Goal: Task Accomplishment & Management: Use online tool/utility

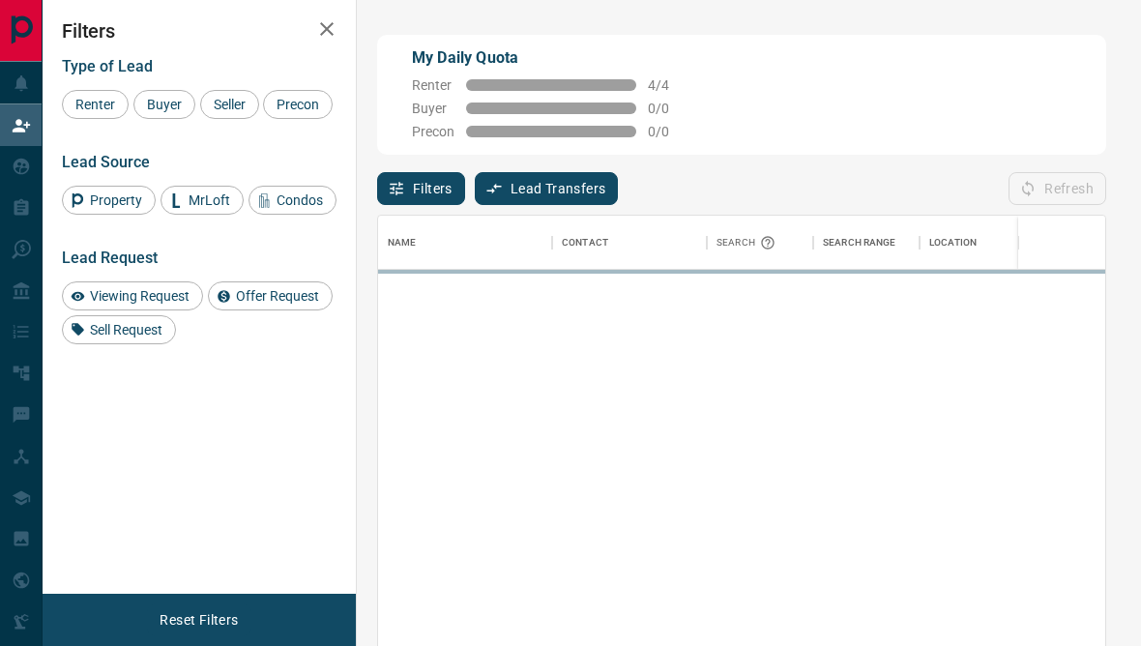
scroll to position [572, 727]
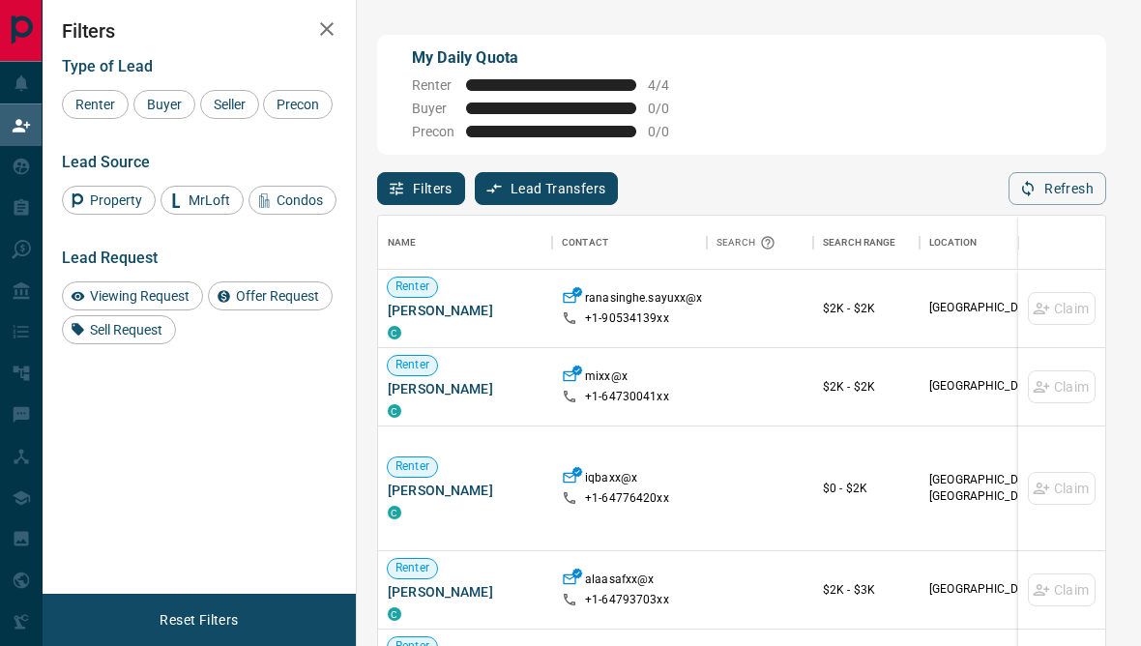
click at [106, 304] on span "Viewing Request" at bounding box center [139, 295] width 113 height 15
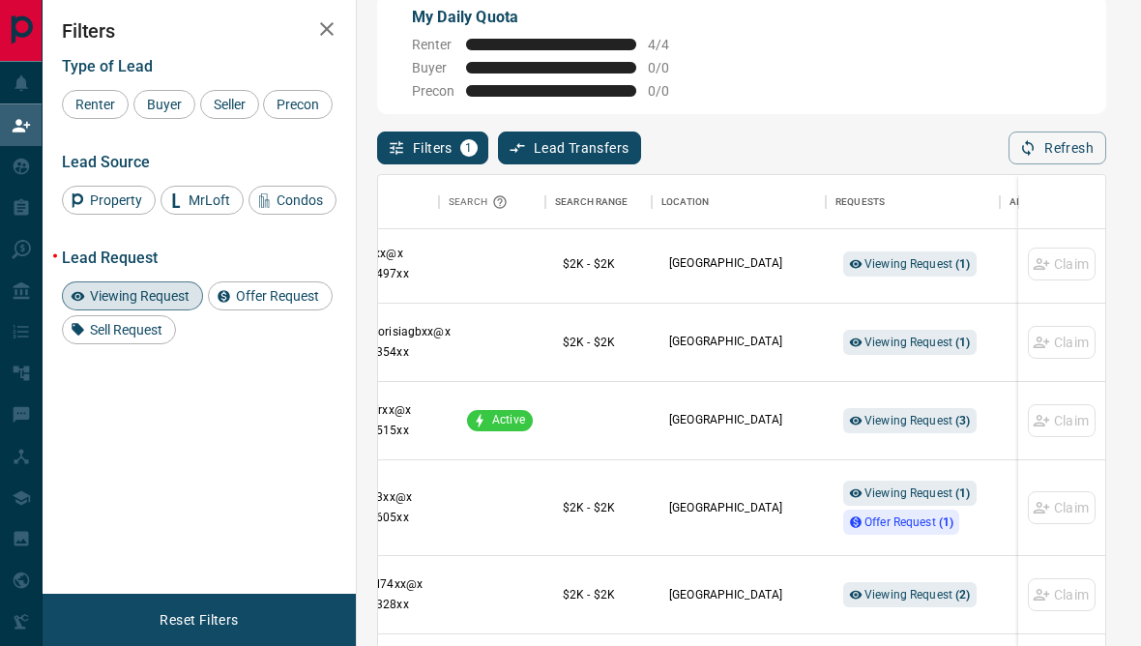
scroll to position [1061, 268]
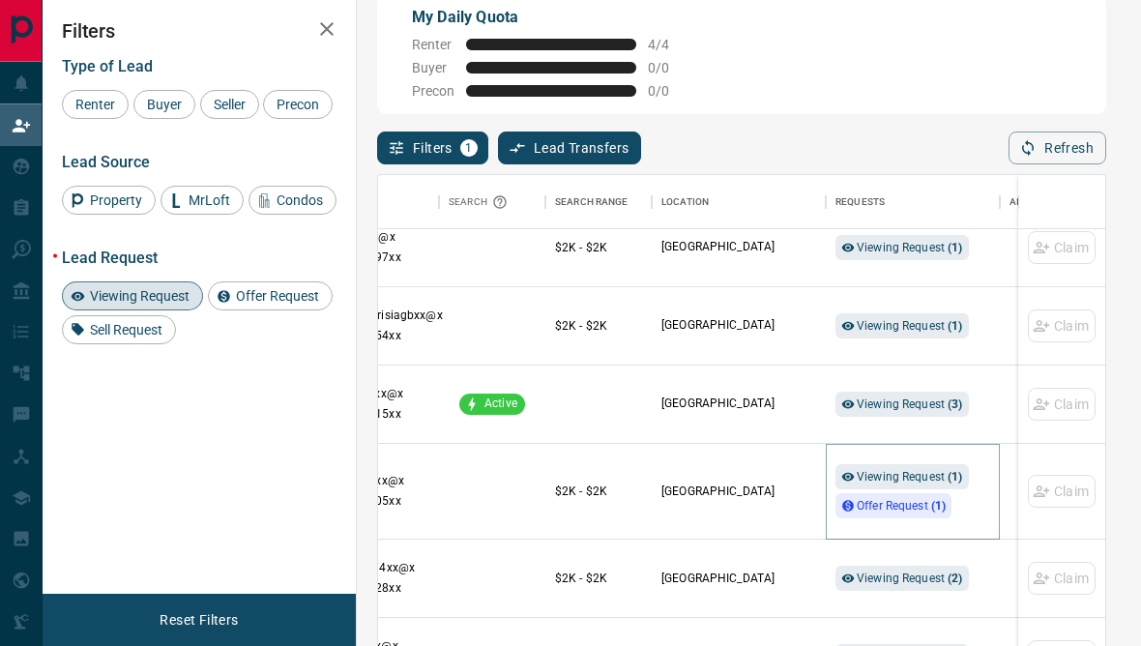
click at [851, 504] on div "Offer Request ( 1 )" at bounding box center [894, 505] width 116 height 25
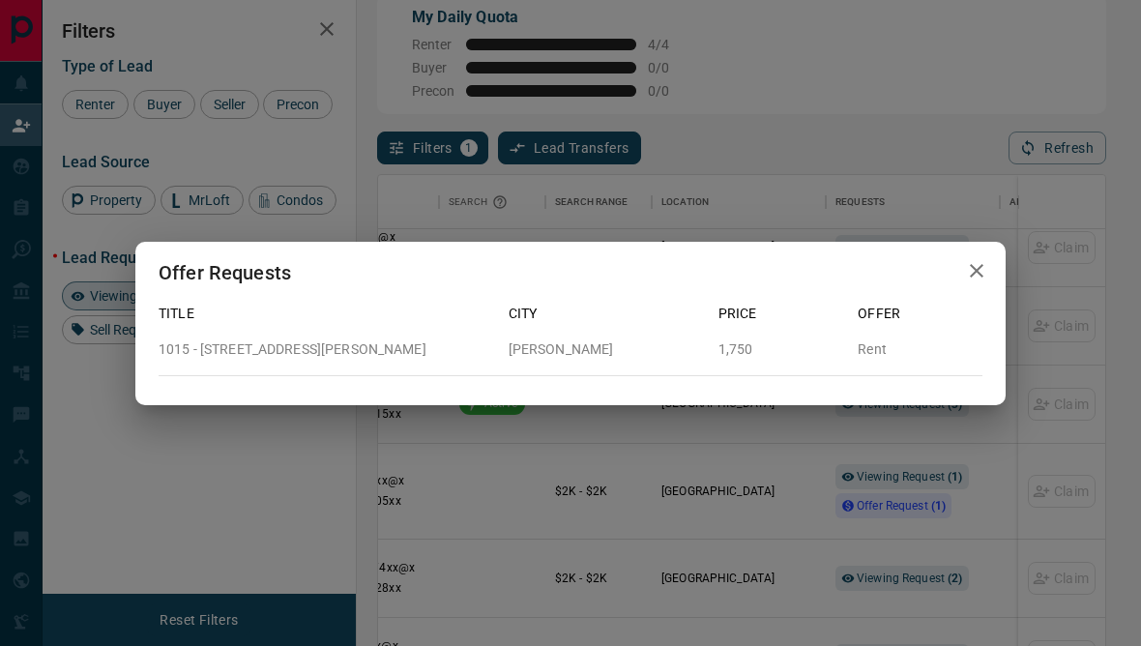
click at [489, 527] on div "Offer Requests Title City Price Offer [STREET_ADDRESS][PERSON_NAME][PERSON_NAME…" at bounding box center [570, 323] width 1141 height 646
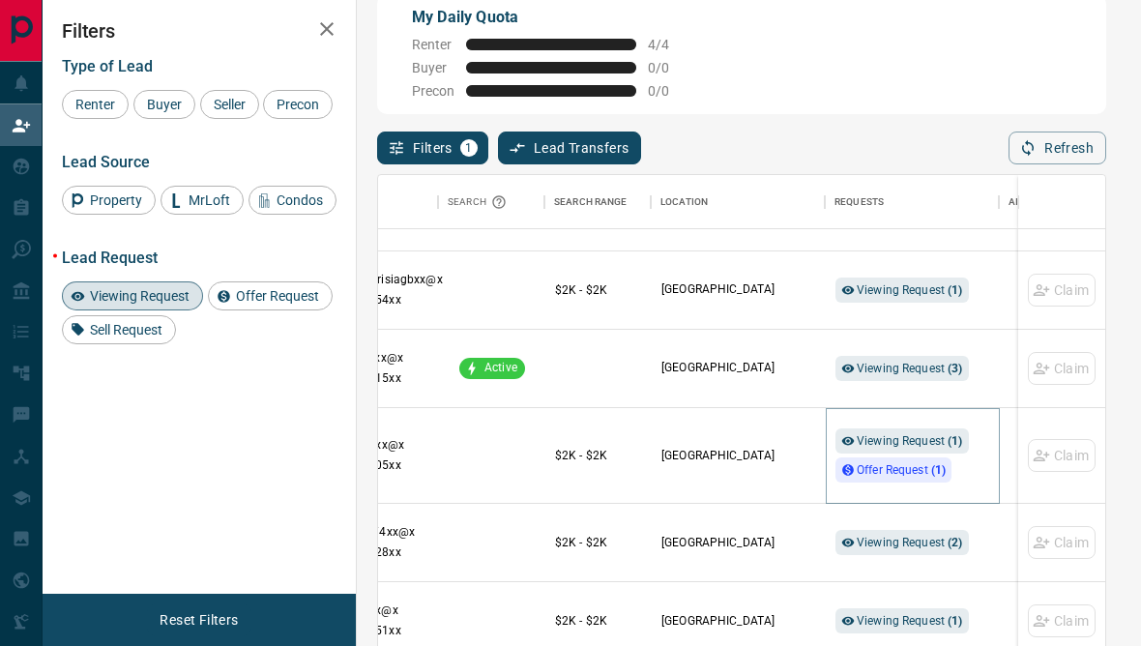
scroll to position [1137, 270]
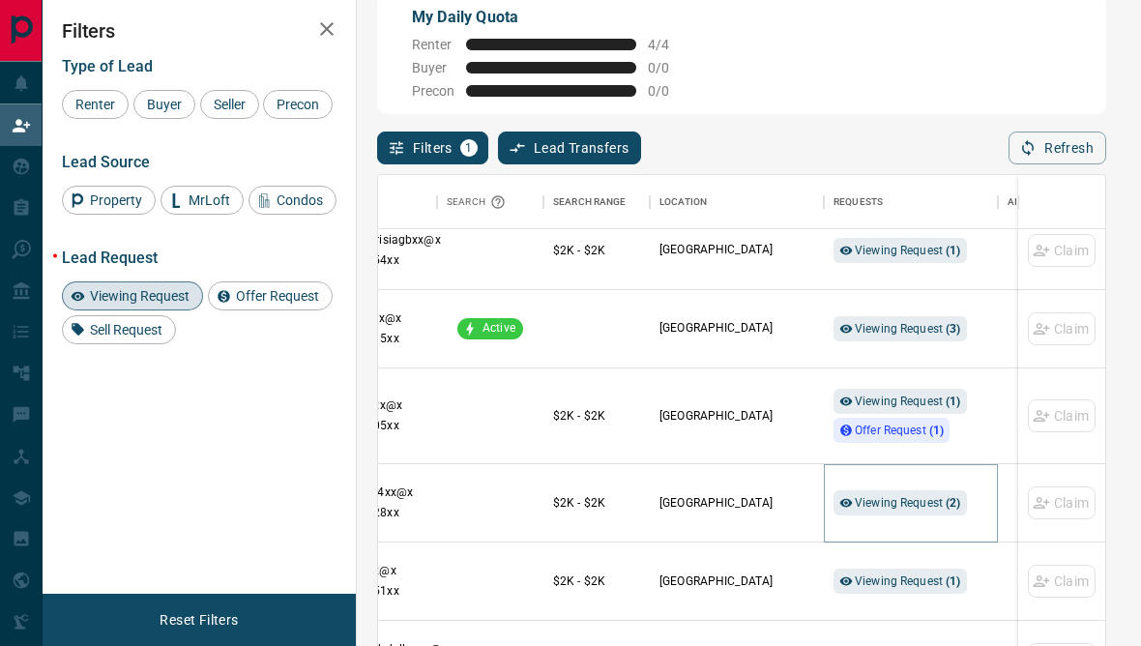
click at [877, 505] on span "Viewing Request ( 2 )" at bounding box center [908, 503] width 106 height 14
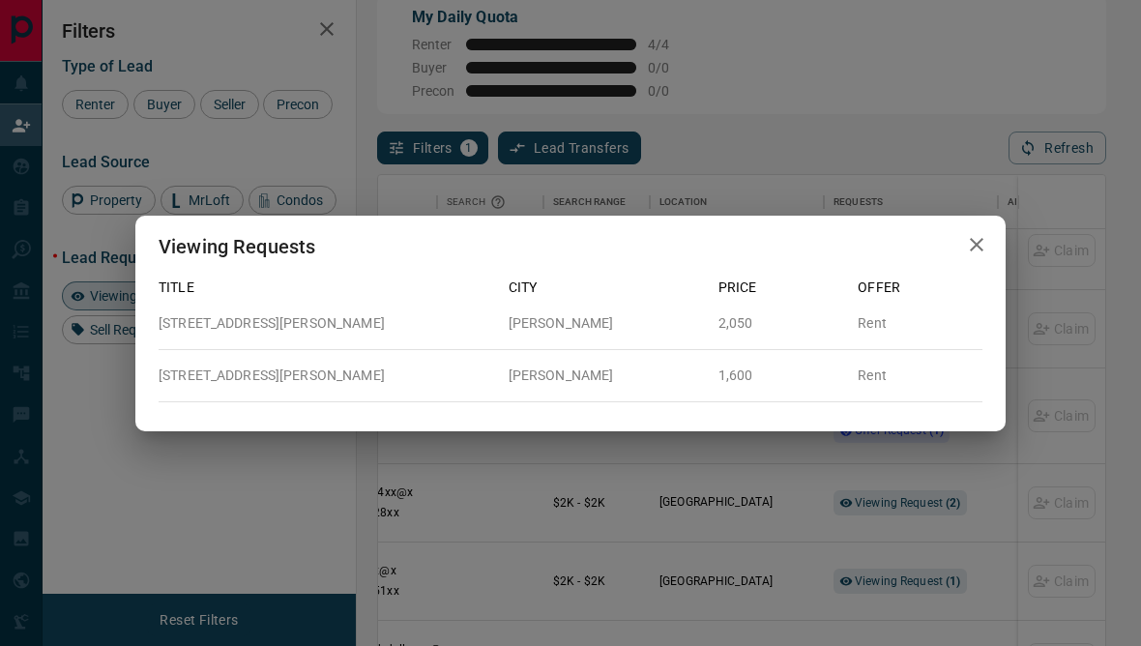
click at [431, 532] on div "Viewing Requests Title City Price Offer [STREET_ADDRESS][GEOGRAPHIC_DATA][PERSO…" at bounding box center [570, 323] width 1141 height 646
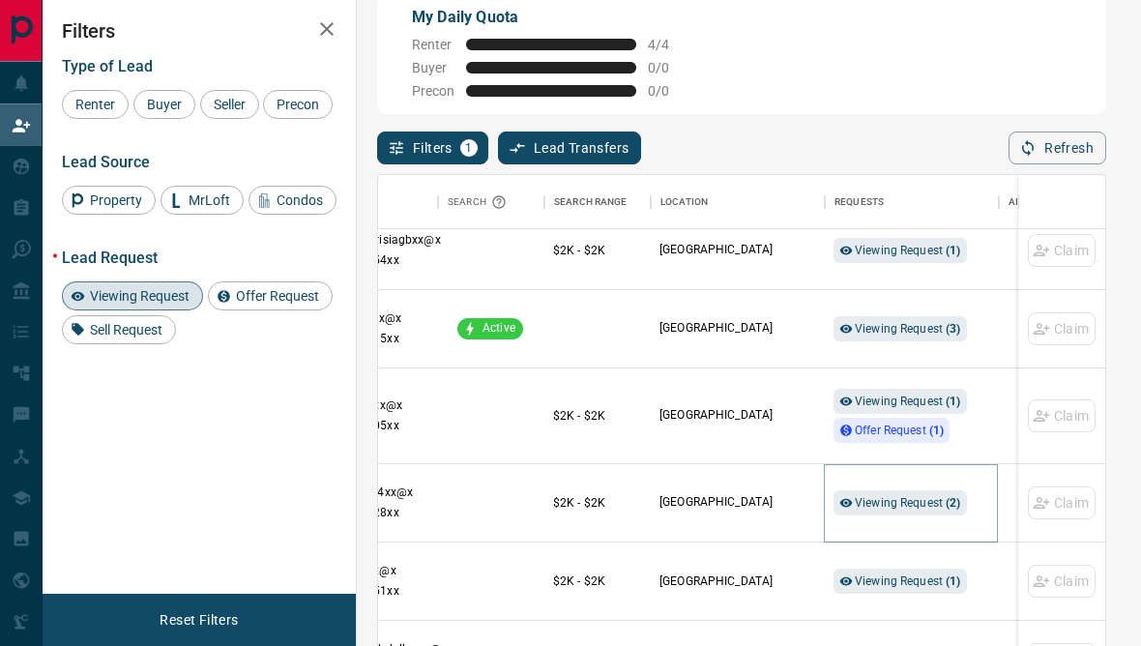
scroll to position [1159, 267]
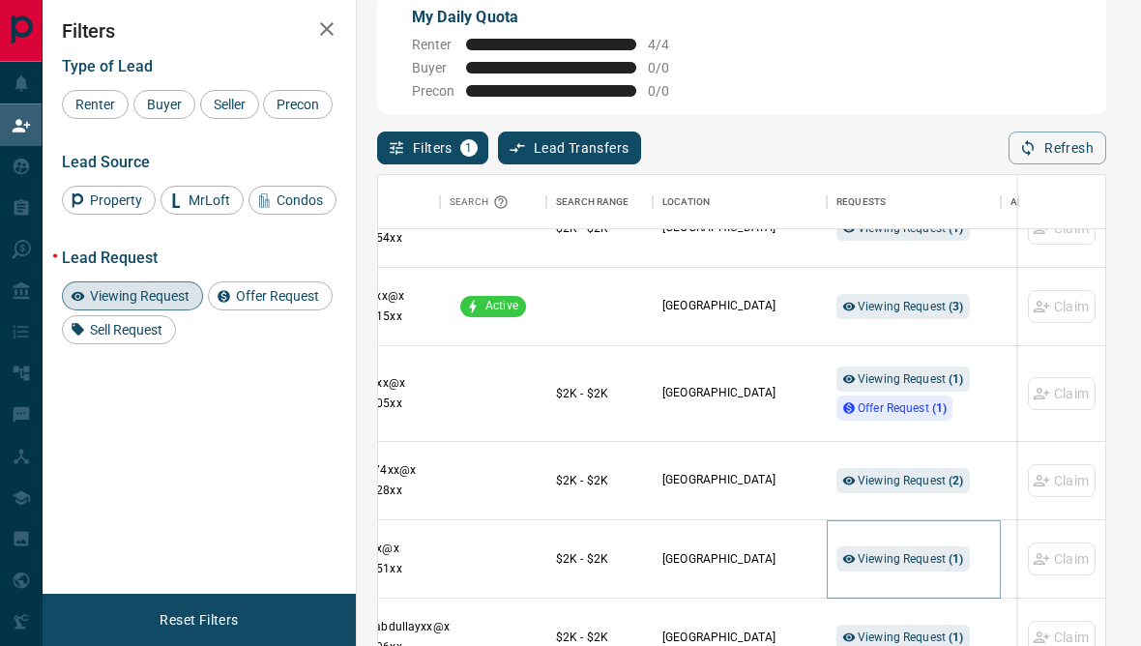
click at [858, 563] on span "Viewing Request ( 1 )" at bounding box center [911, 559] width 106 height 14
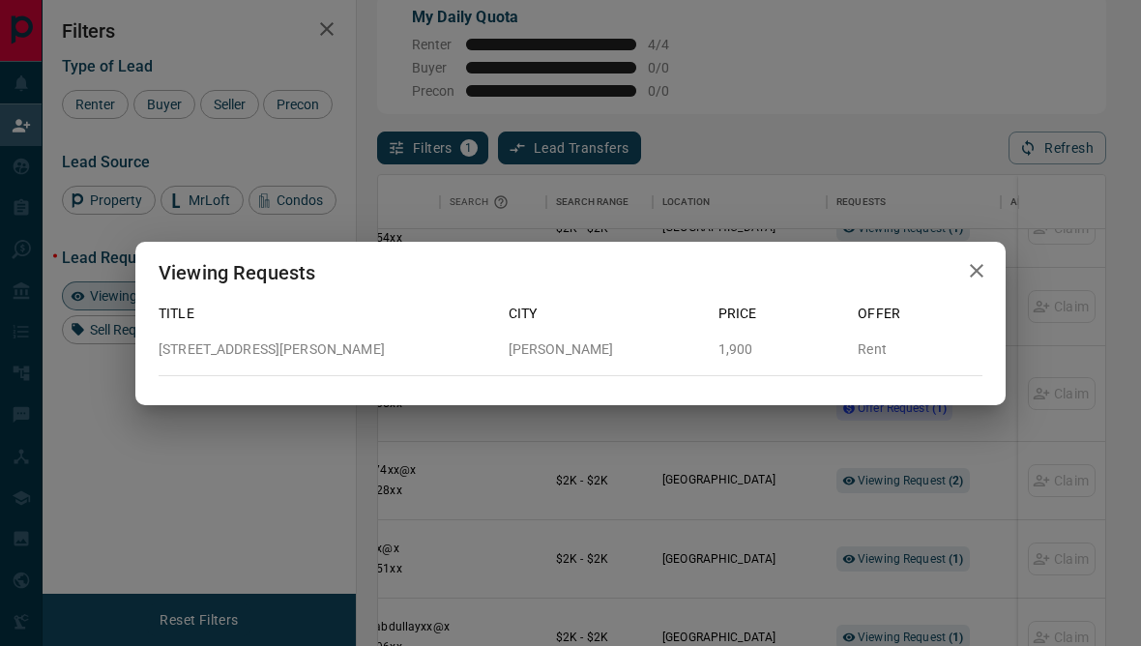
click at [565, 645] on div "Viewing Requests Title City Price Offer [STREET_ADDRESS][PERSON_NAME][PERSON_NA…" at bounding box center [570, 323] width 1141 height 646
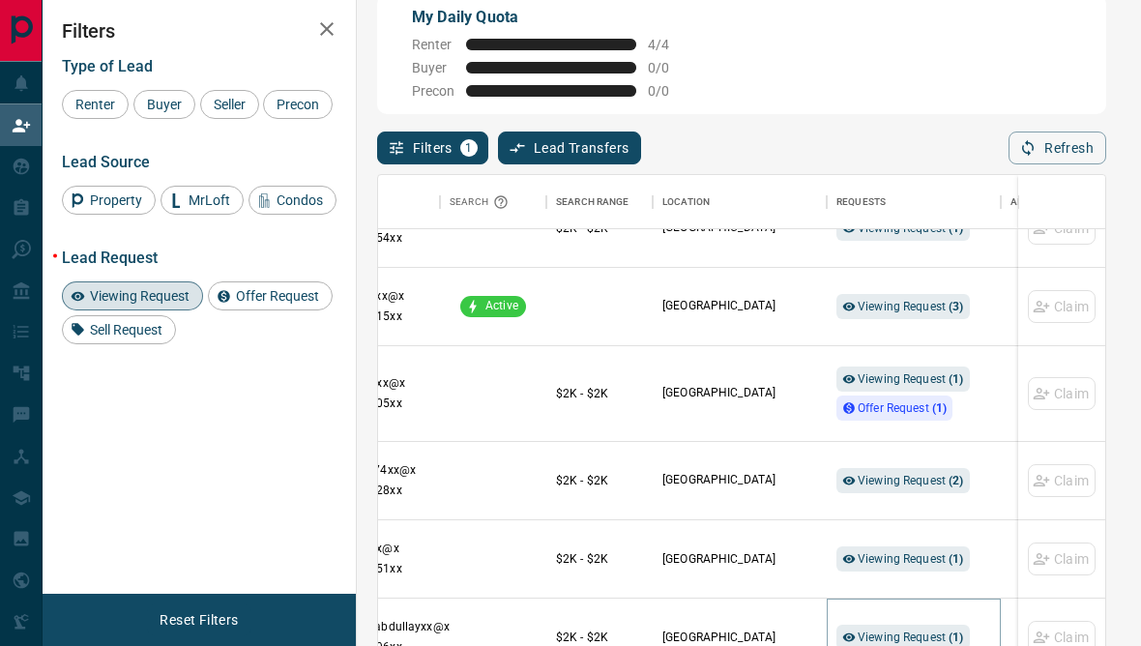
click at [852, 644] on icon at bounding box center [850, 638] width 14 height 14
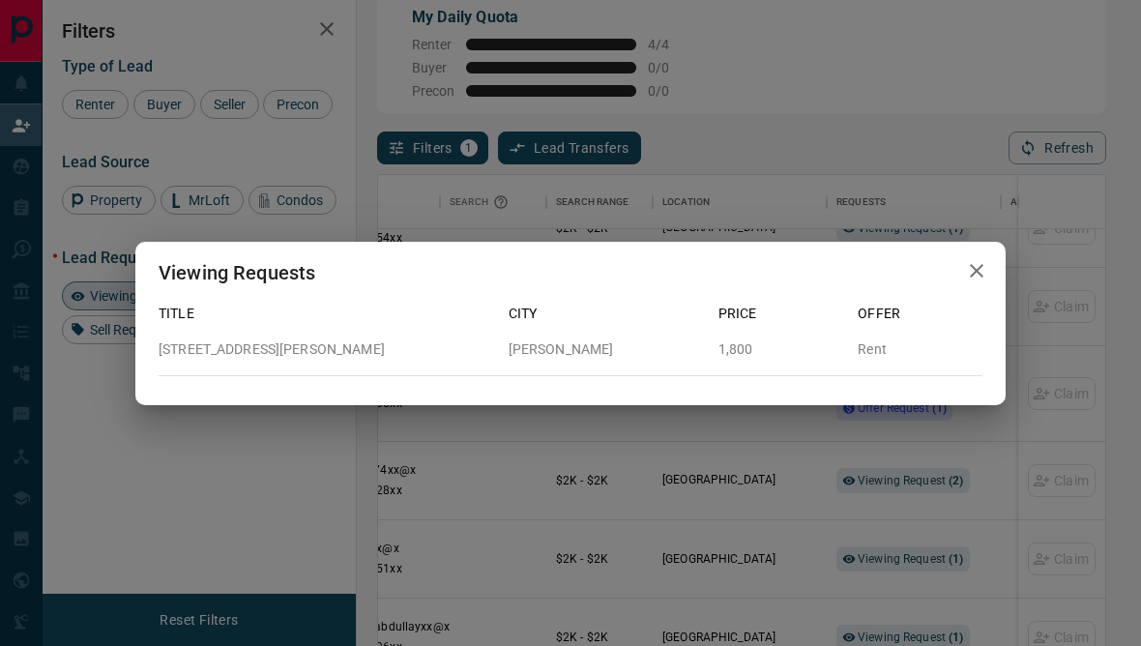
click at [517, 645] on div "Viewing Requests Title City Price Offer [STREET_ADDRESS][PERSON_NAME][PERSON_NA…" at bounding box center [570, 323] width 1141 height 646
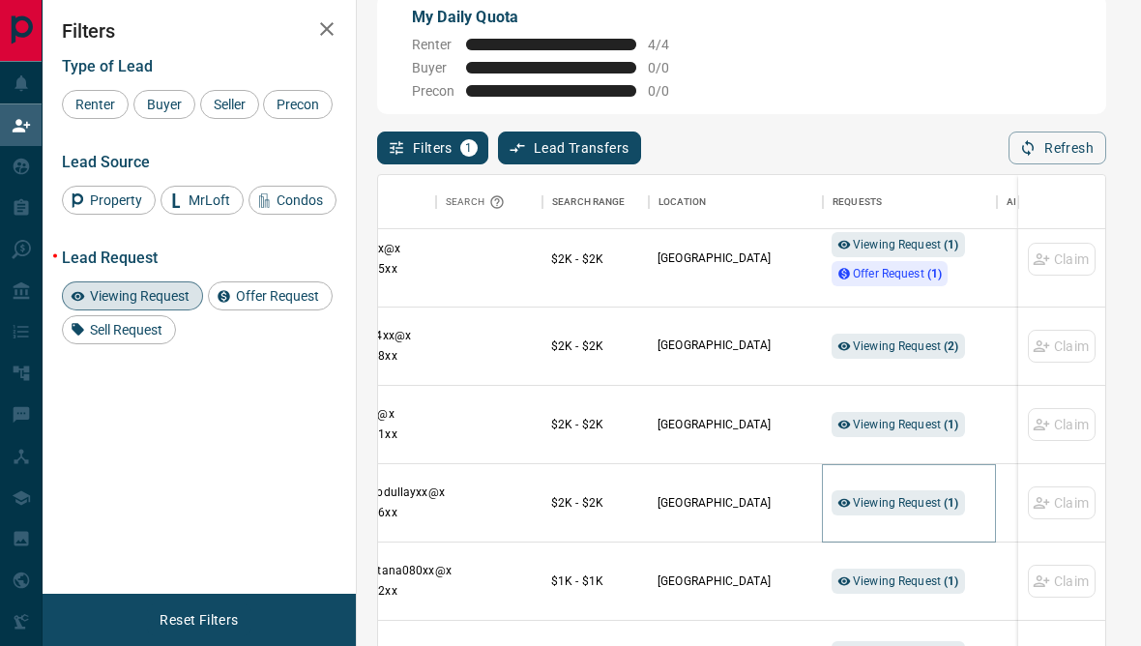
scroll to position [1349, 274]
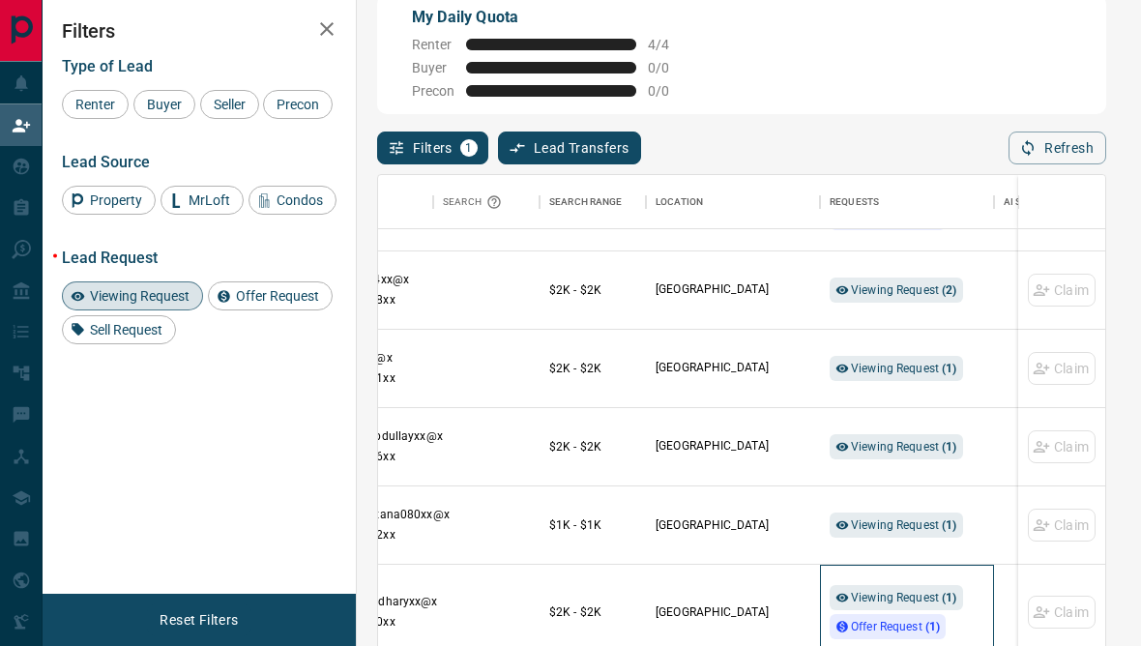
click at [846, 580] on div "Viewing Request ( 1 ) Offer Request ( 1 )" at bounding box center [907, 612] width 155 height 95
click at [854, 594] on span "Viewing Request ( 1 )" at bounding box center [904, 597] width 106 height 19
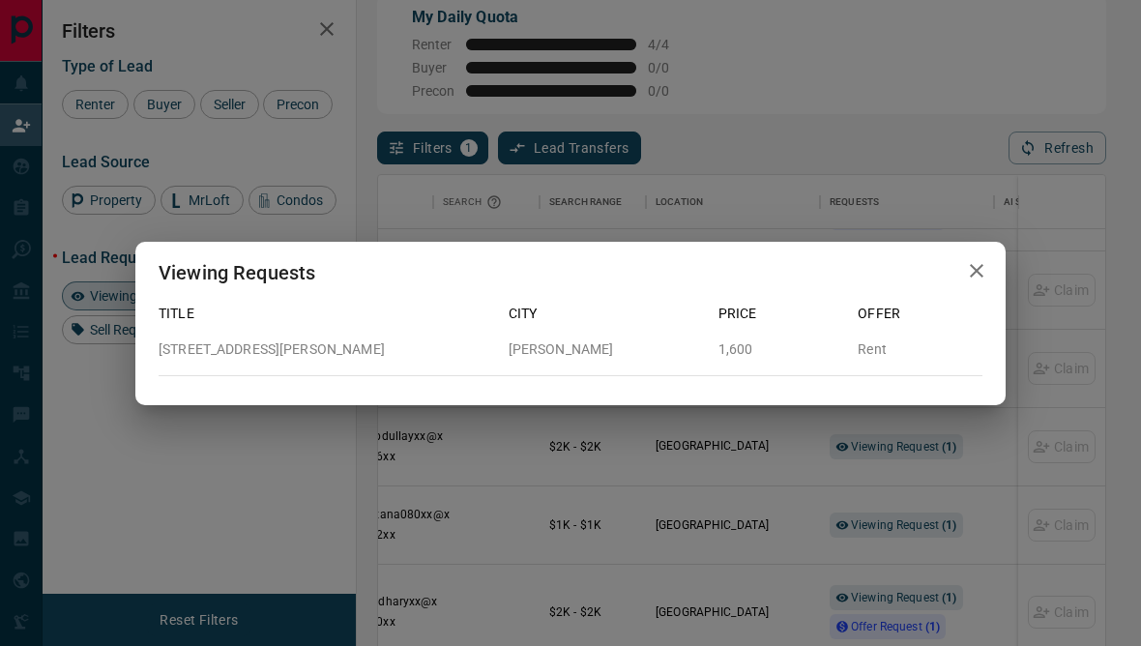
click at [603, 565] on div "Viewing Requests Title City Price Offer [STREET_ADDRESS][GEOGRAPHIC_DATA][PERSO…" at bounding box center [570, 323] width 1141 height 646
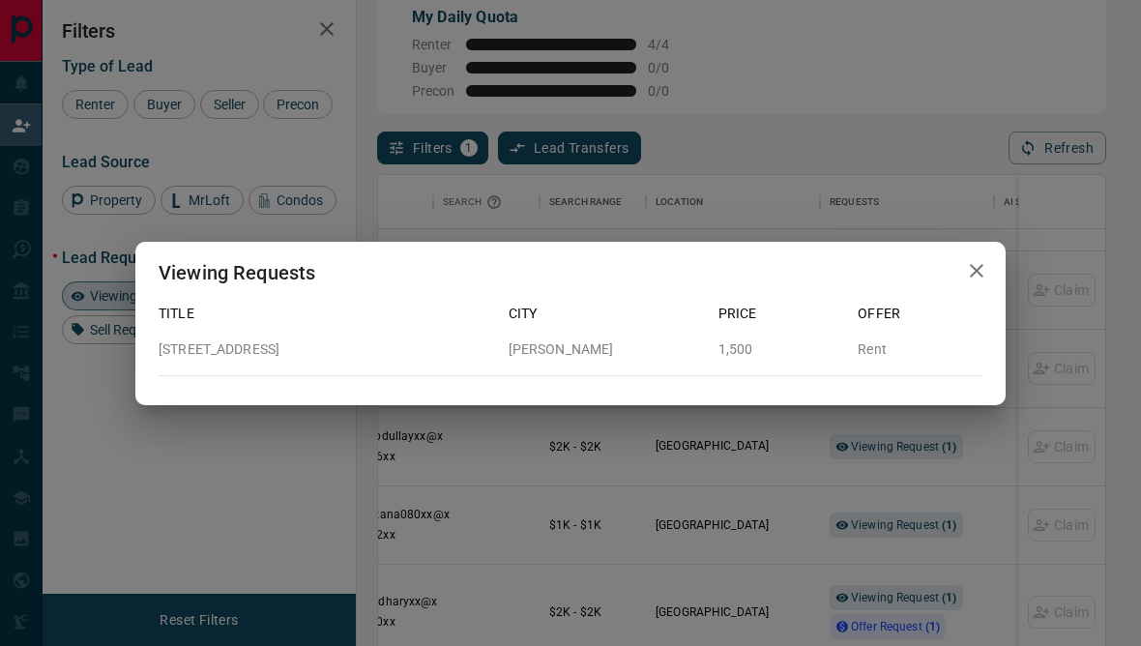
click at [473, 626] on div "Viewing Requests Title City Price Offer [STREET_ADDRESS][GEOGRAPHIC_DATA][PERSO…" at bounding box center [570, 323] width 1141 height 646
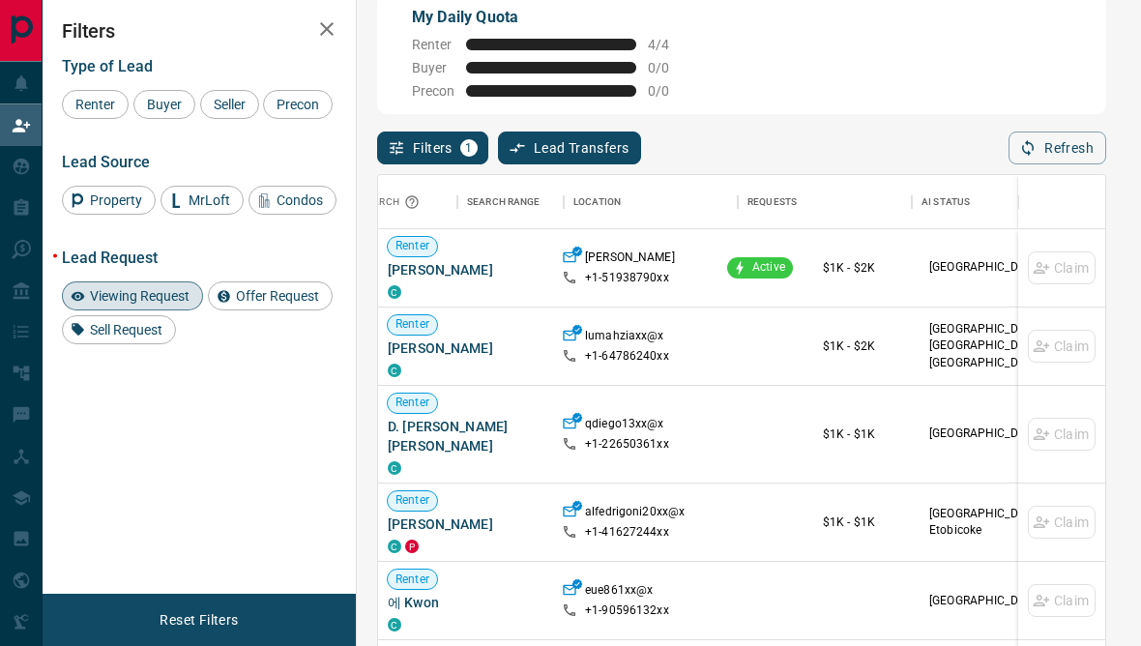
scroll to position [0, 0]
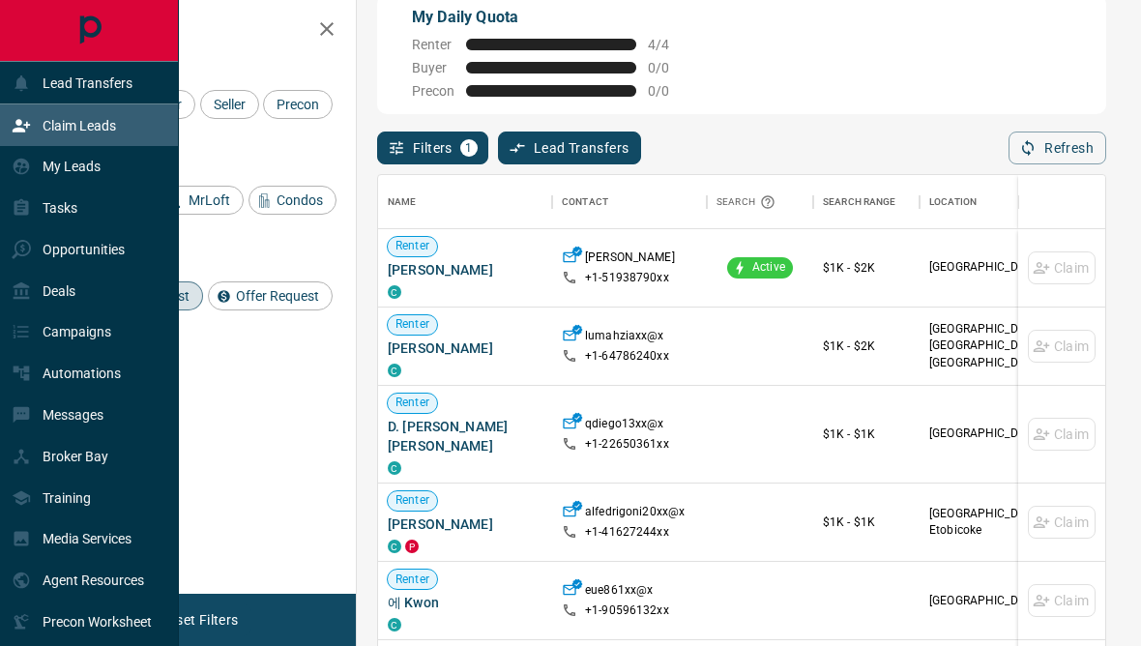
click at [13, 196] on div "Tasks" at bounding box center [89, 209] width 179 height 42
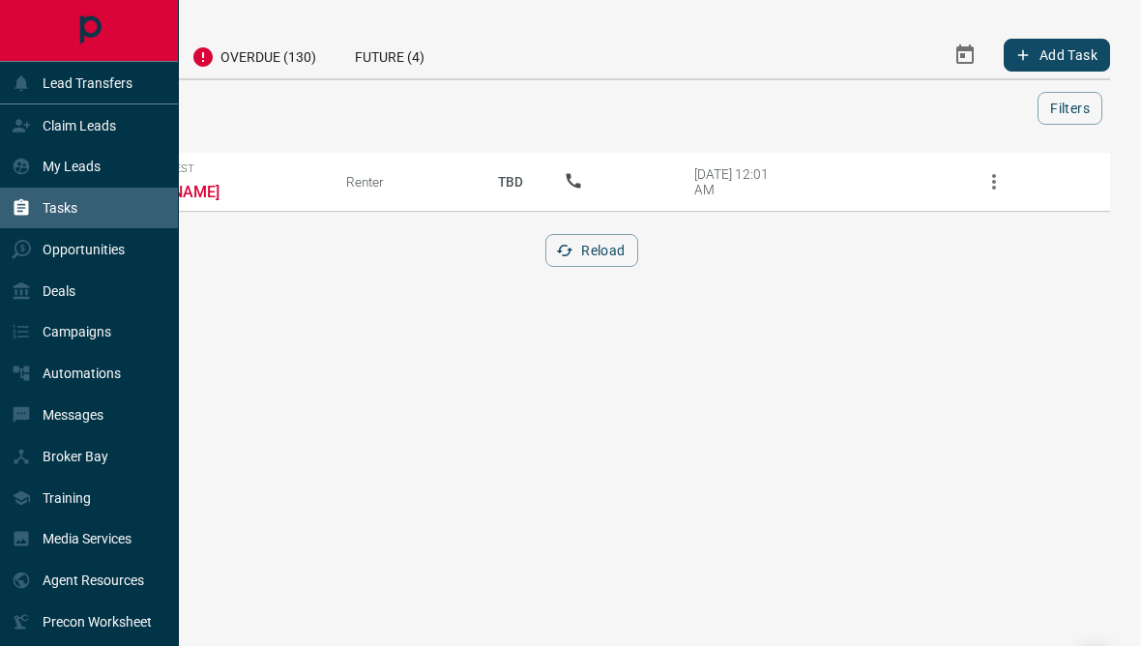
click at [50, 157] on div "My Leads" at bounding box center [56, 167] width 89 height 32
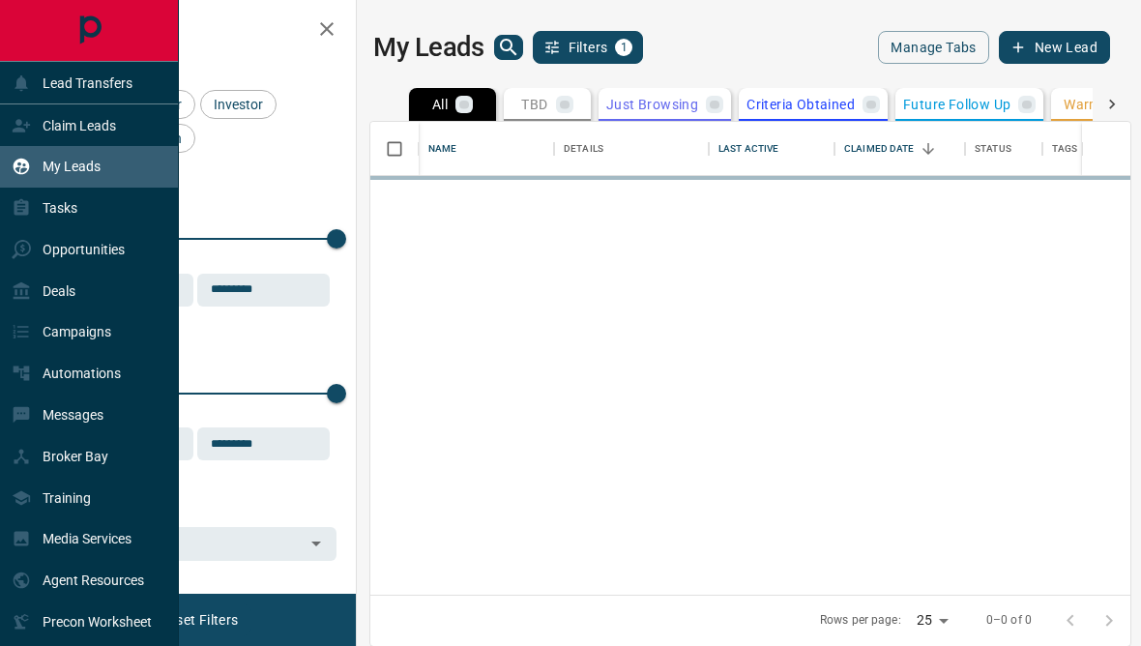
scroll to position [579, 760]
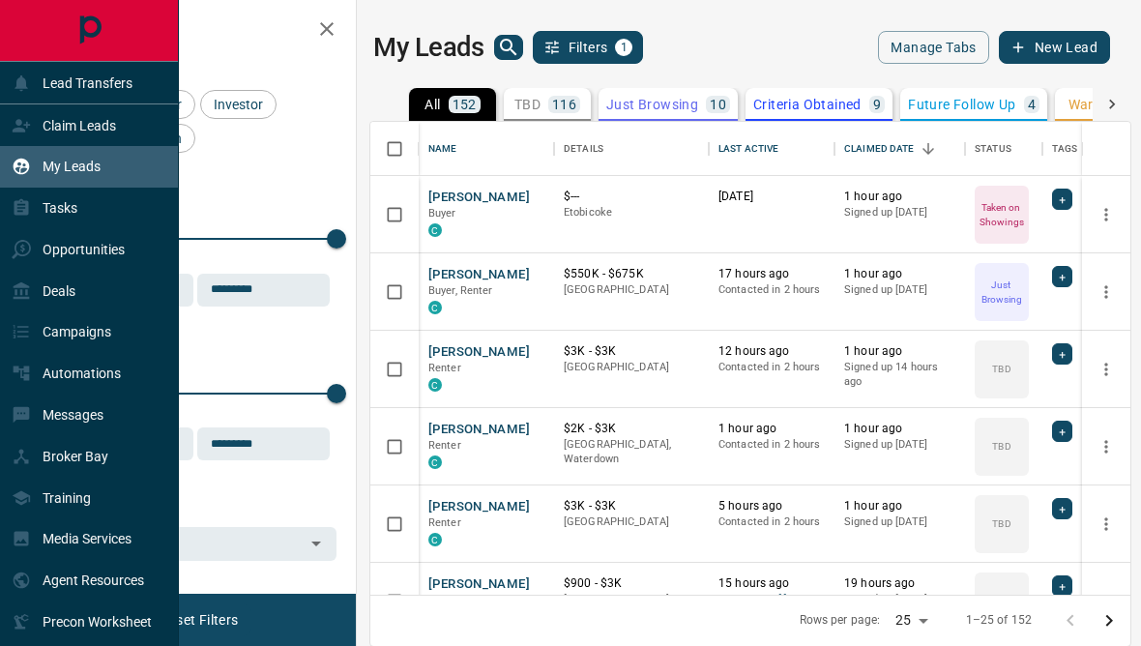
click at [505, 40] on icon "search button" at bounding box center [508, 47] width 16 height 16
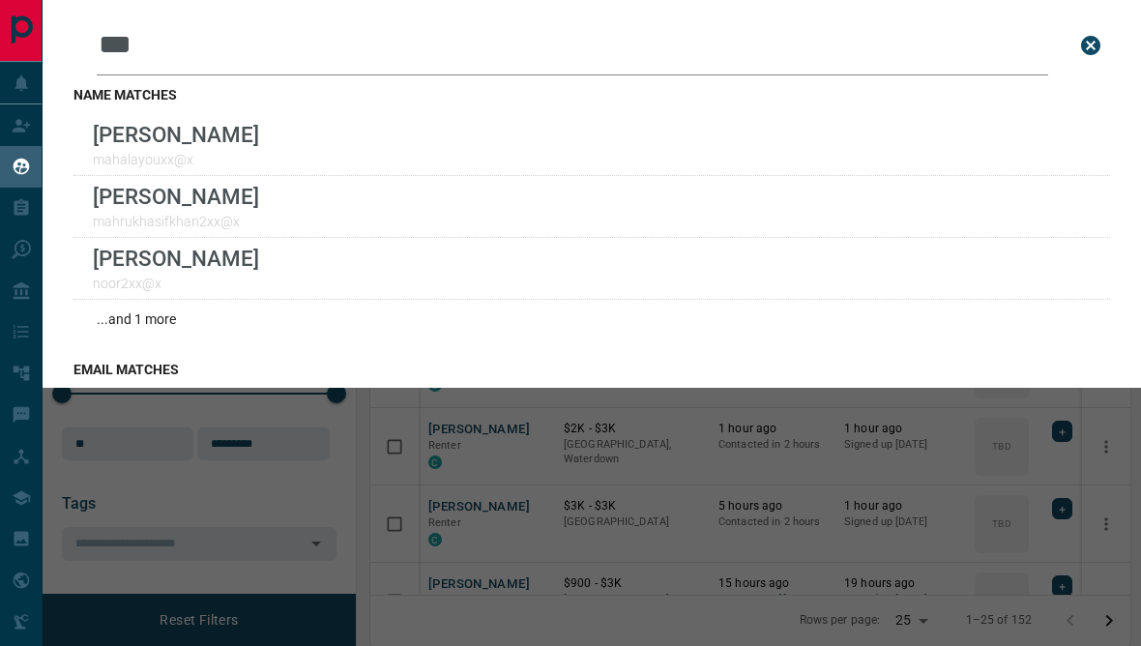
type input "***"
click at [121, 209] on p "[PERSON_NAME]" at bounding box center [176, 196] width 166 height 25
